Goal: Check status: Check status

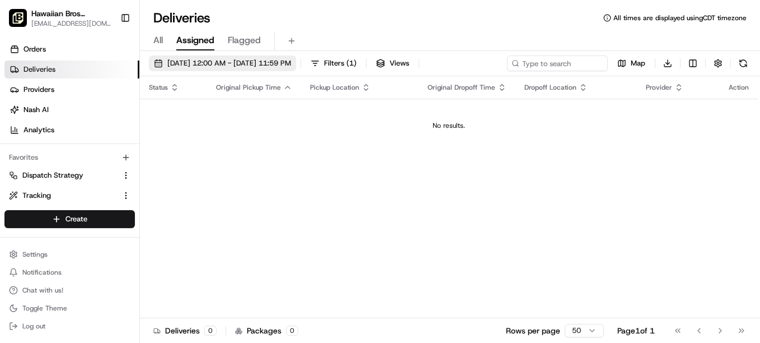
click at [291, 67] on span "[DATE] 12:00 AM - [DATE] 11:59 PM" at bounding box center [229, 63] width 124 height 10
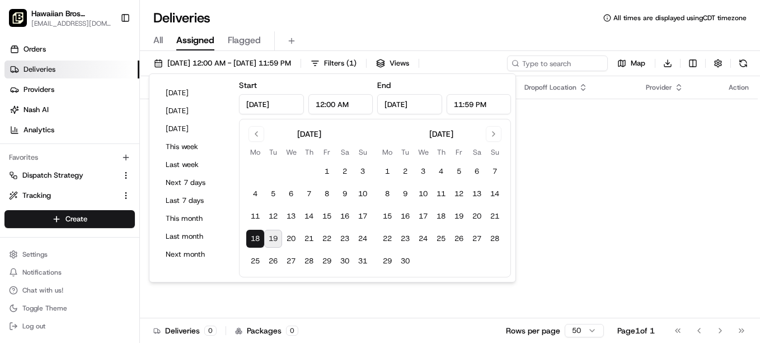
click at [278, 233] on button "19" at bounding box center [273, 239] width 18 height 18
type input "[DATE]"
click at [292, 236] on button "20" at bounding box center [291, 239] width 18 height 18
type input "[DATE]"
click at [540, 171] on div "Status Original Pickup Time Pickup Location Original Dropoff Time Dropoff Locat…" at bounding box center [449, 197] width 618 height 242
